Goal: Task Accomplishment & Management: Use online tool/utility

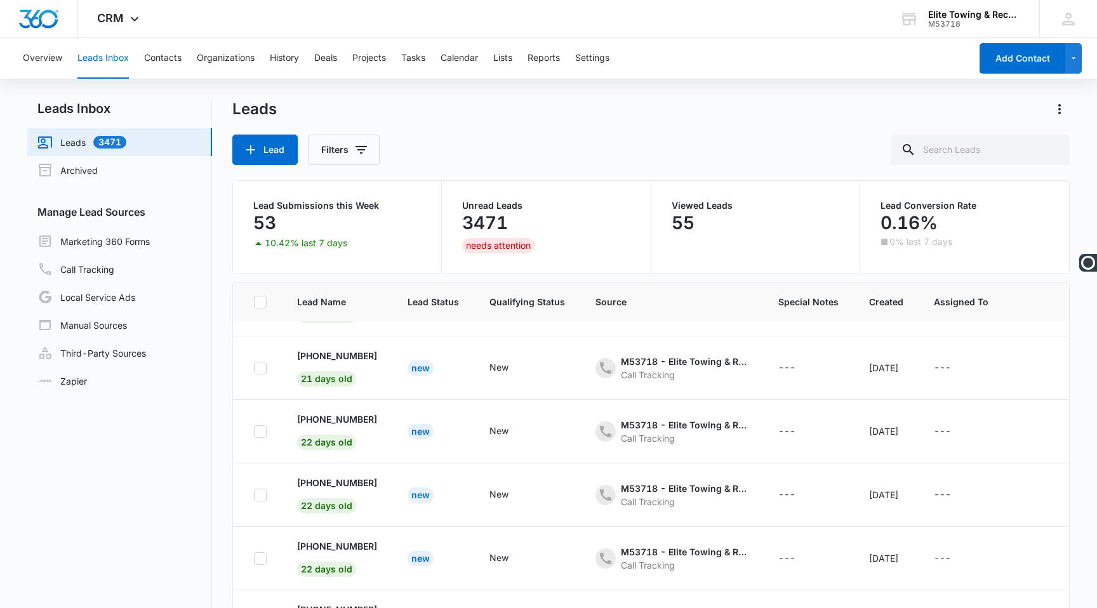
scroll to position [100, 0]
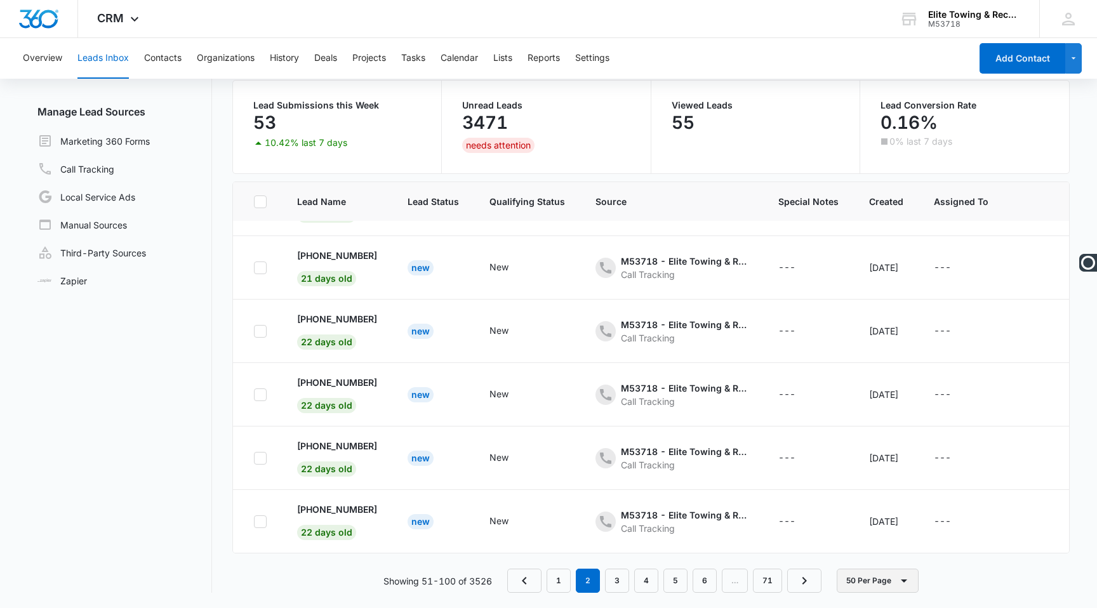
click at [907, 578] on icon "button" at bounding box center [903, 580] width 15 height 15
click at [261, 203] on icon at bounding box center [260, 201] width 11 height 11
click at [254, 202] on input "checkbox" at bounding box center [253, 201] width 1 height 1
checkbox input "true"
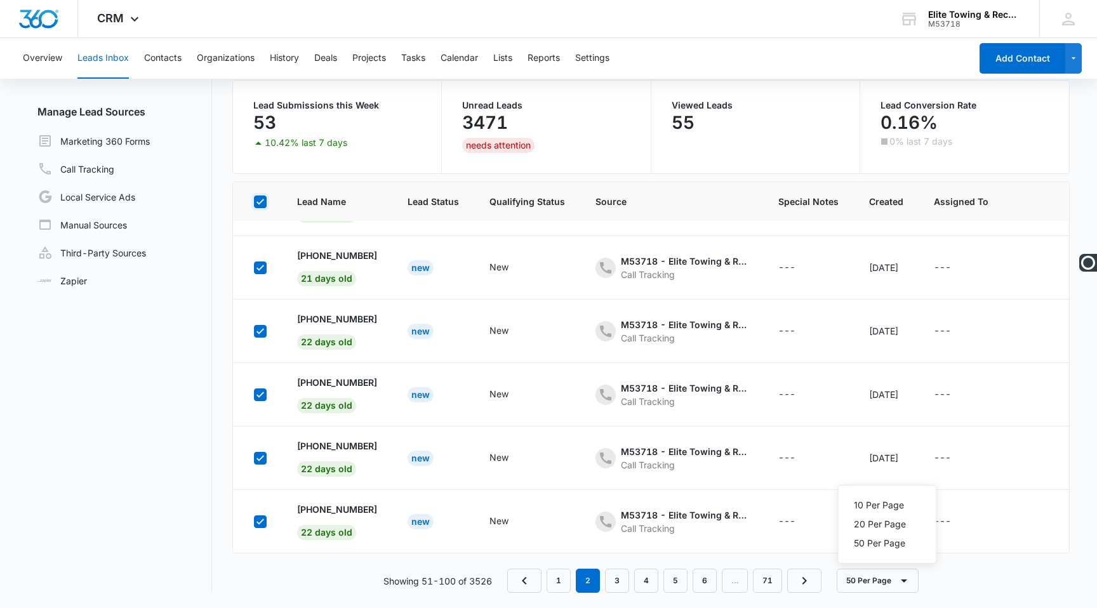
checkbox input "true"
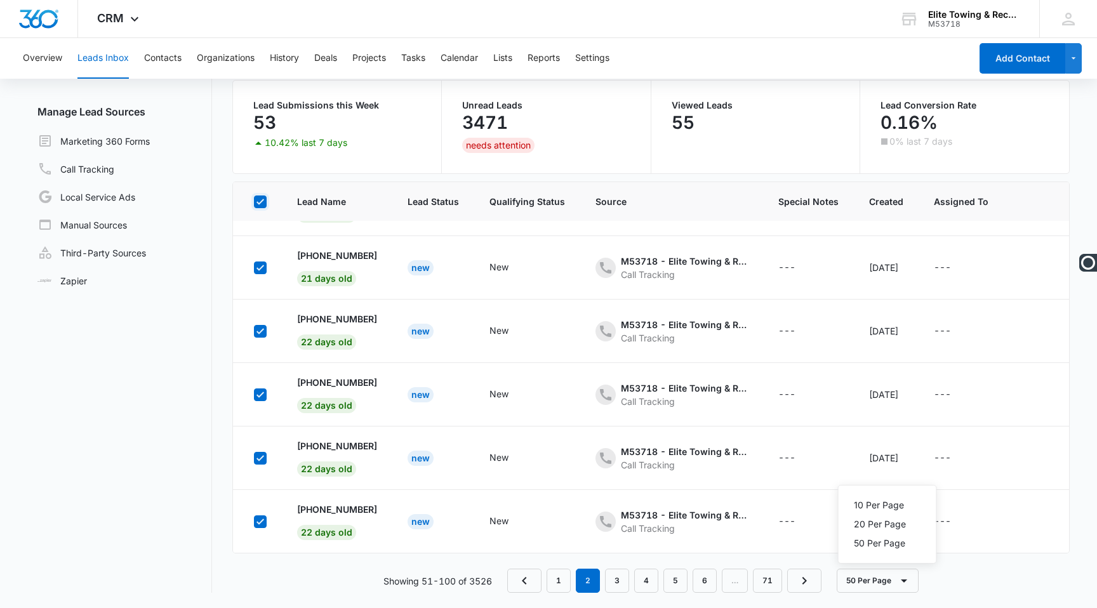
checkbox input "true"
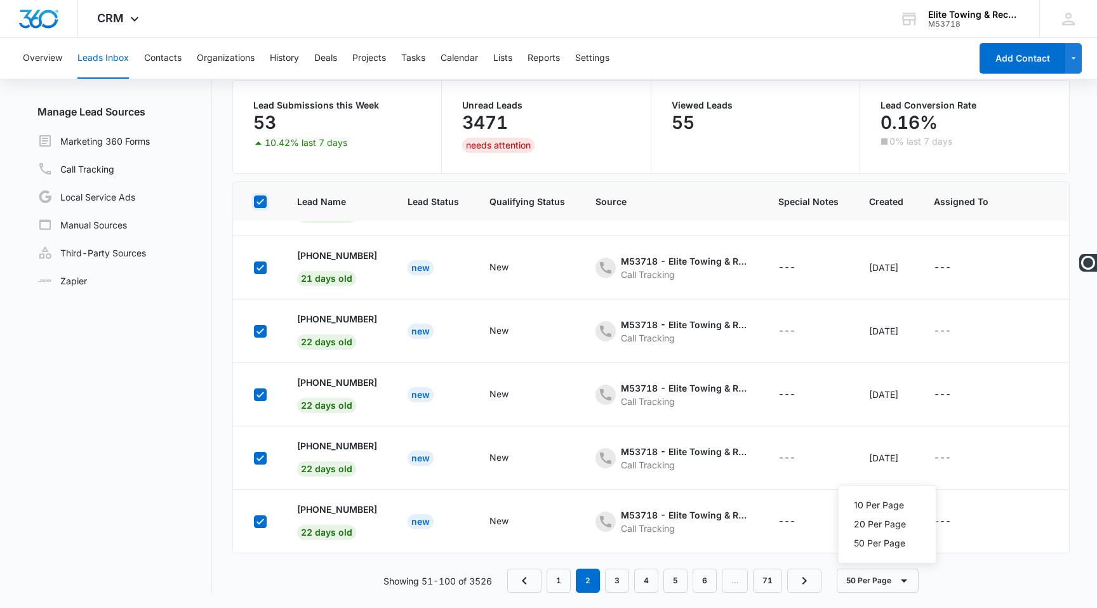
checkbox input "true"
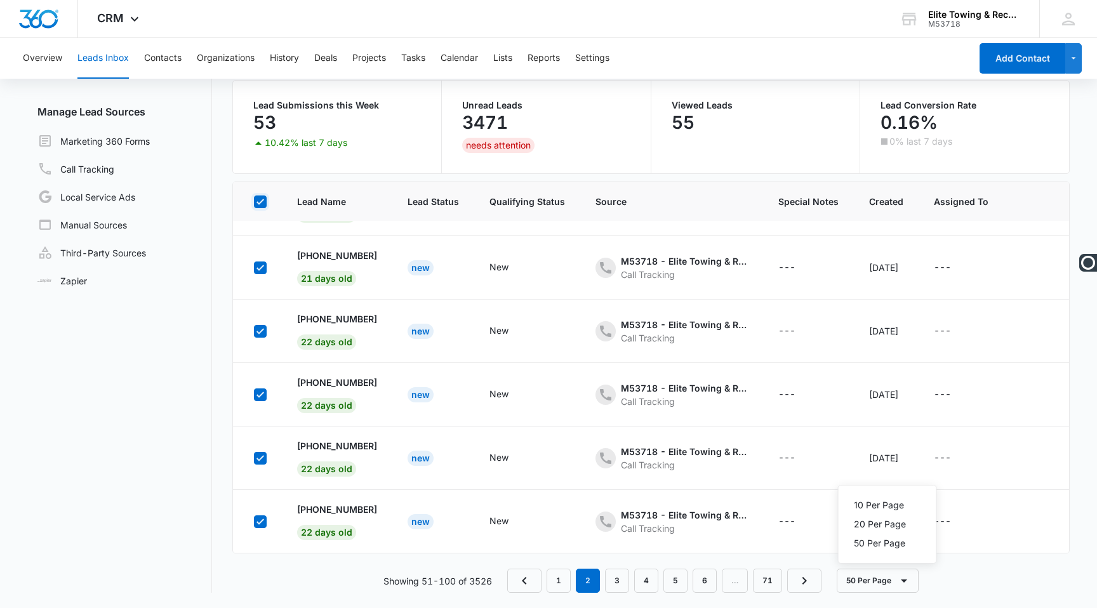
checkbox input "true"
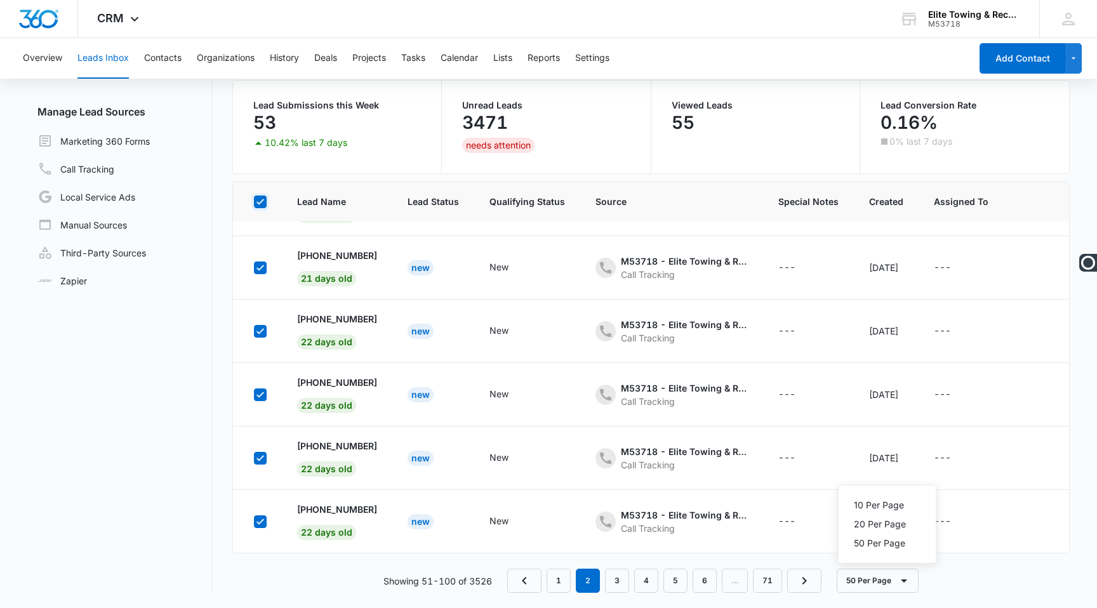
checkbox input "true"
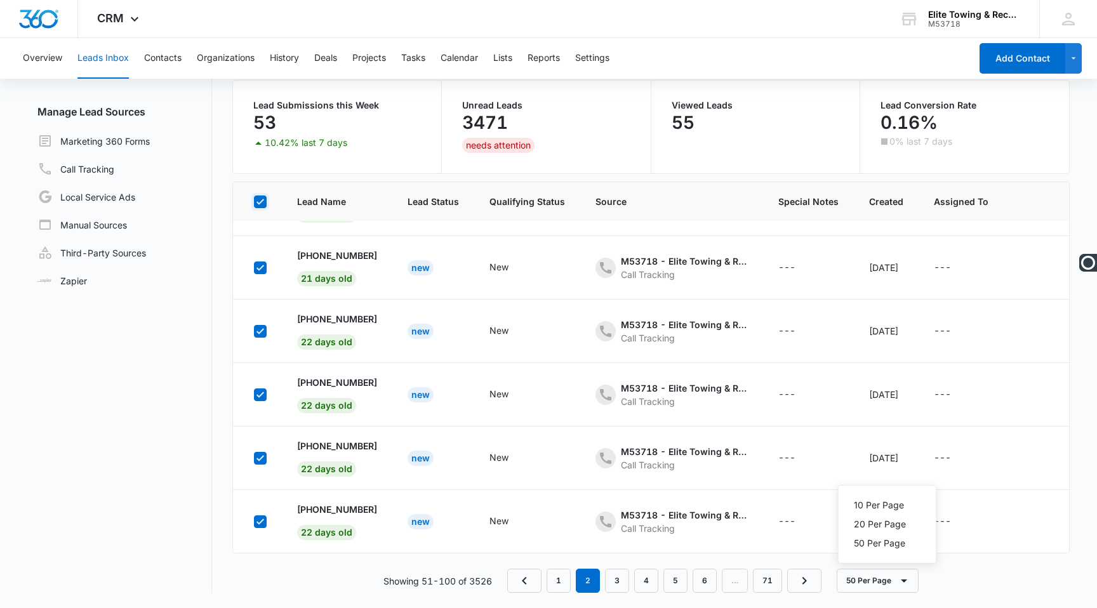
checkbox input "true"
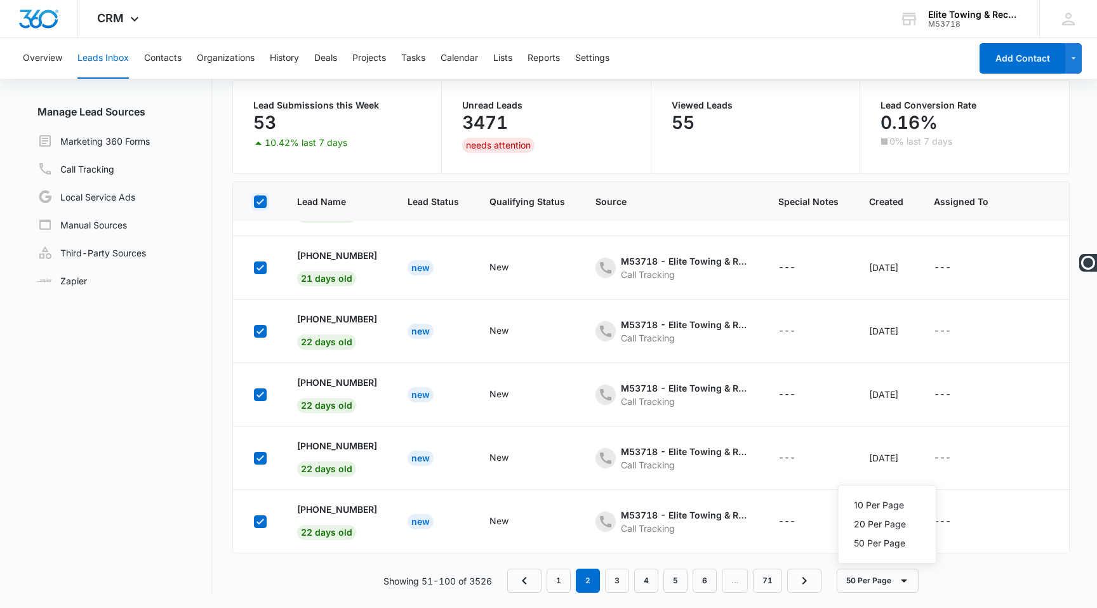
checkbox input "true"
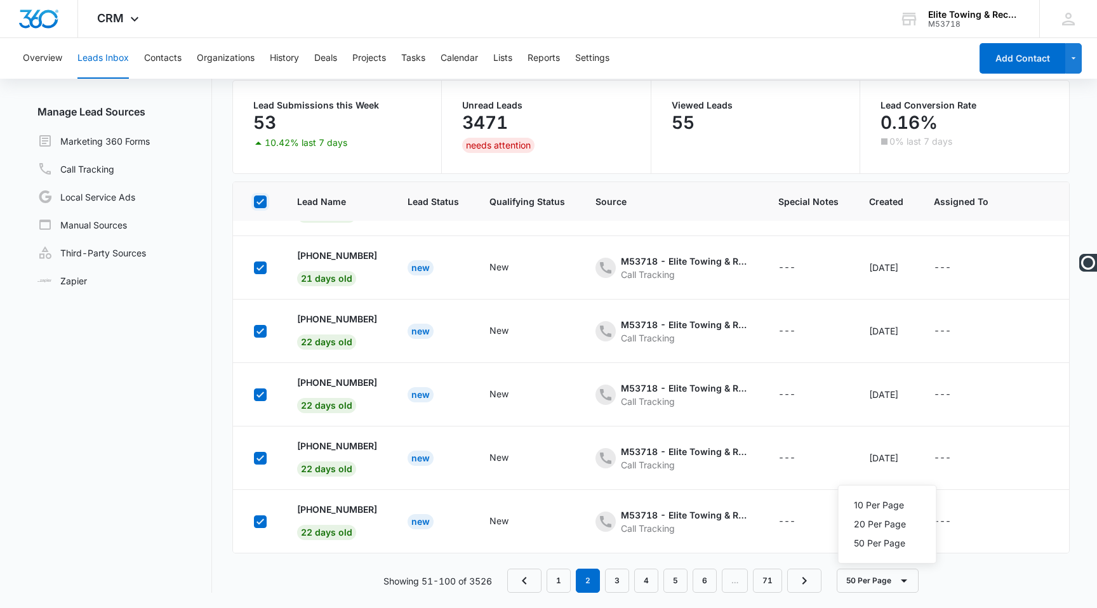
checkbox input "true"
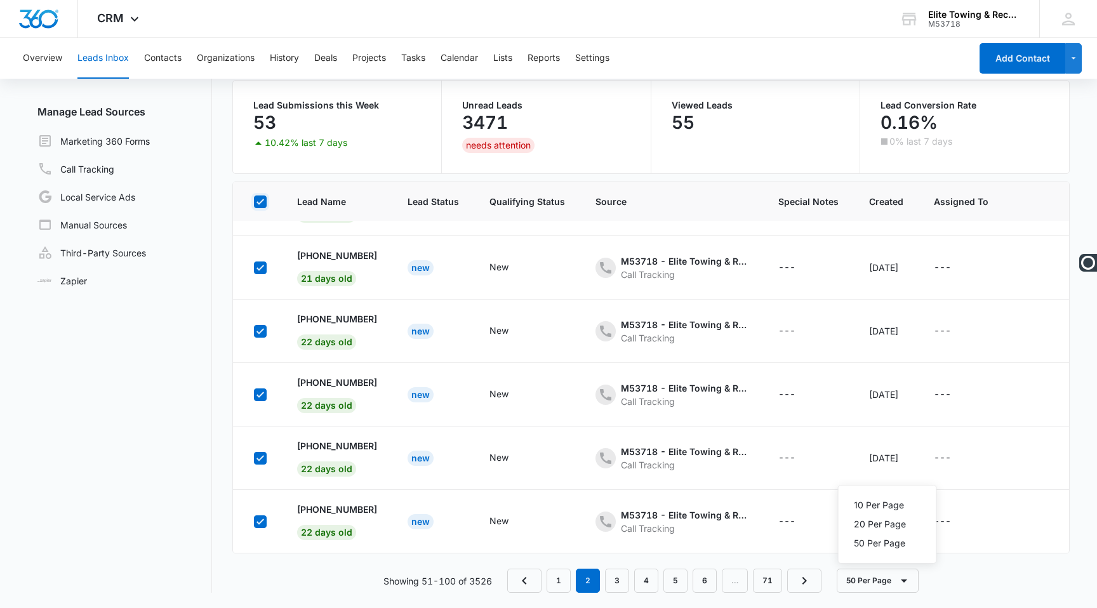
checkbox input "true"
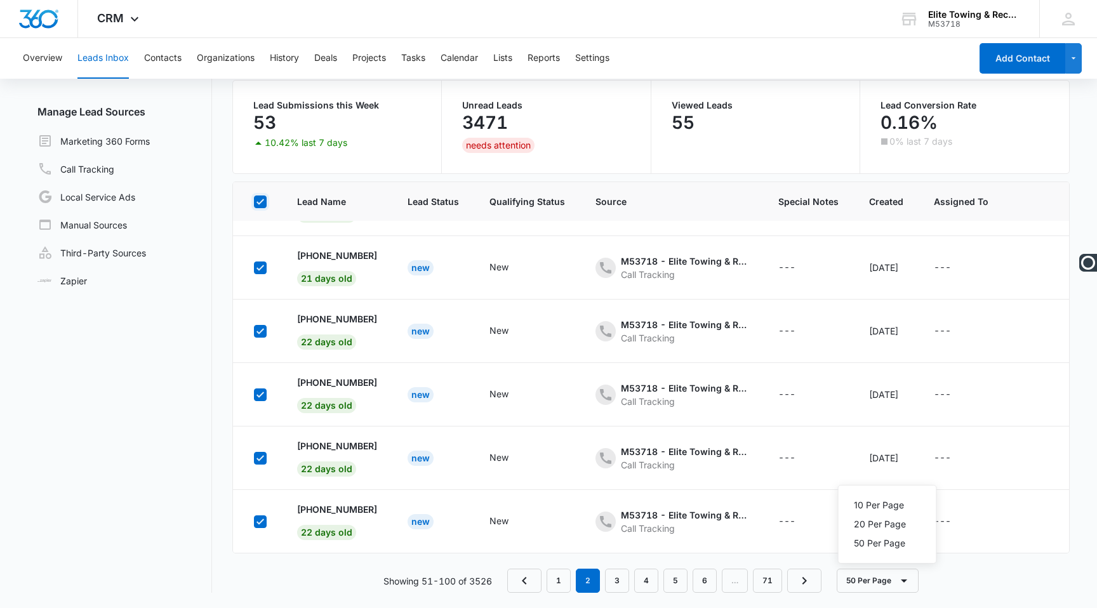
checkbox input "true"
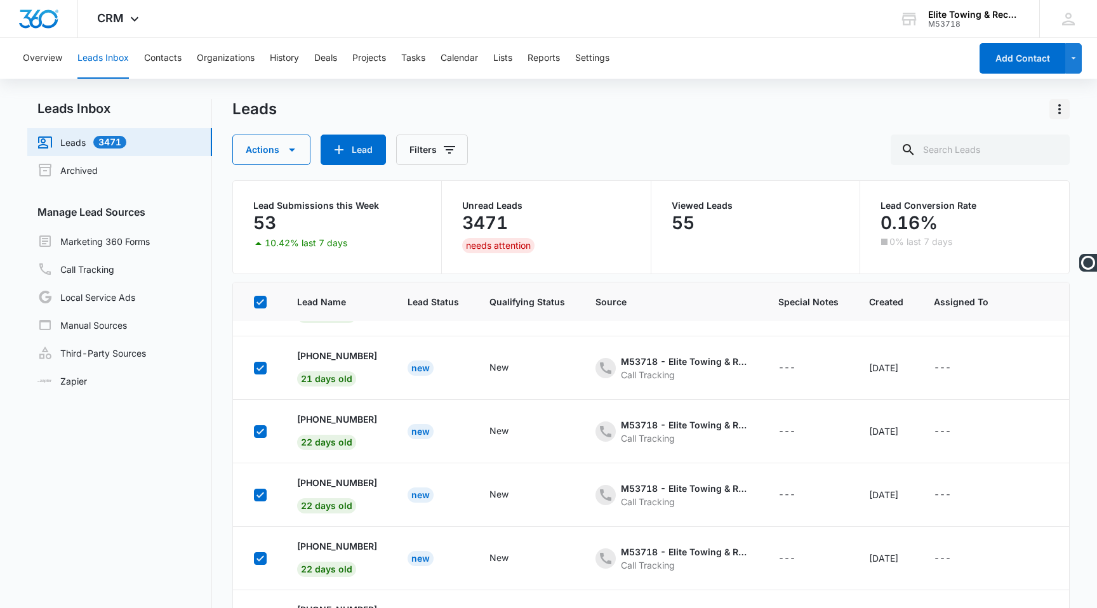
click at [1059, 104] on icon "Actions" at bounding box center [1059, 109] width 3 height 10
click at [738, 107] on div "Leads Export" at bounding box center [650, 109] width 837 height 20
